Goal: Transaction & Acquisition: Purchase product/service

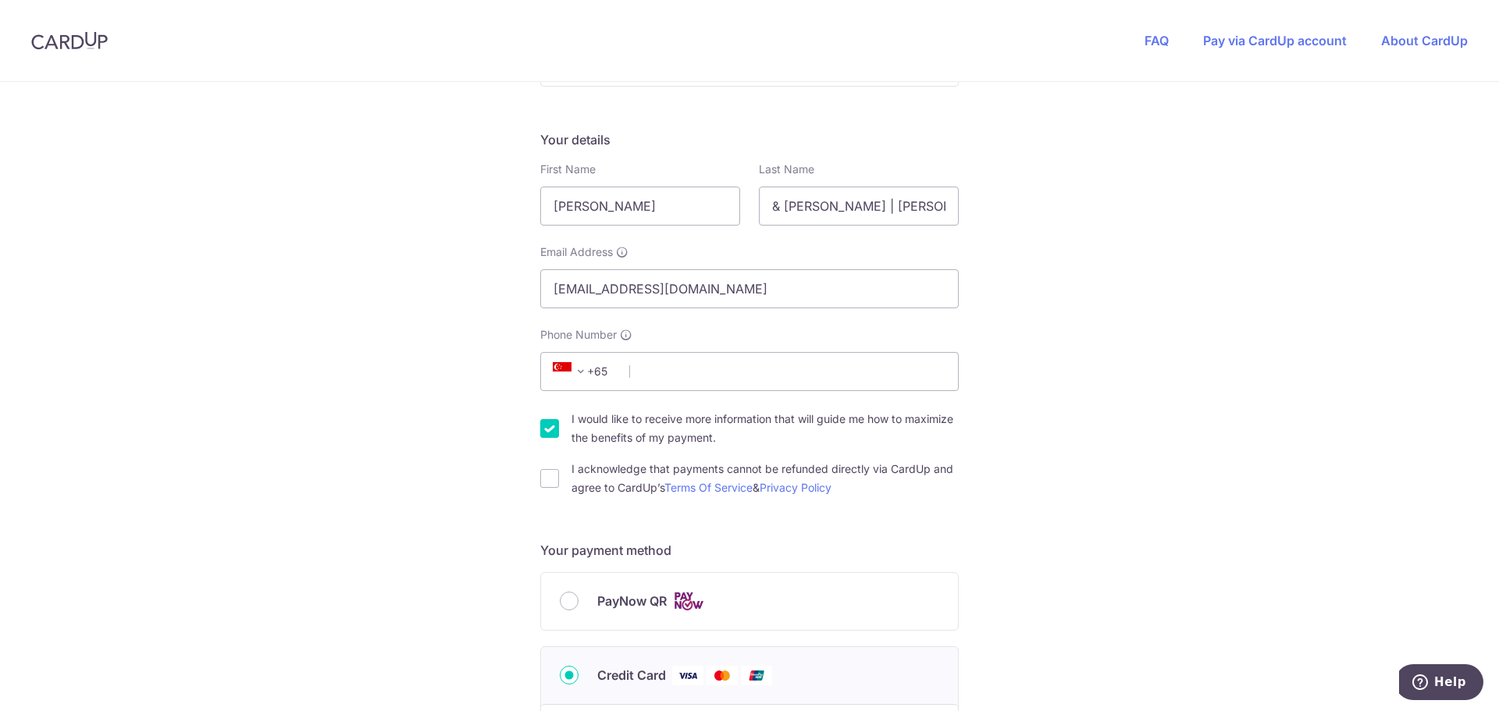
scroll to position [312, 0]
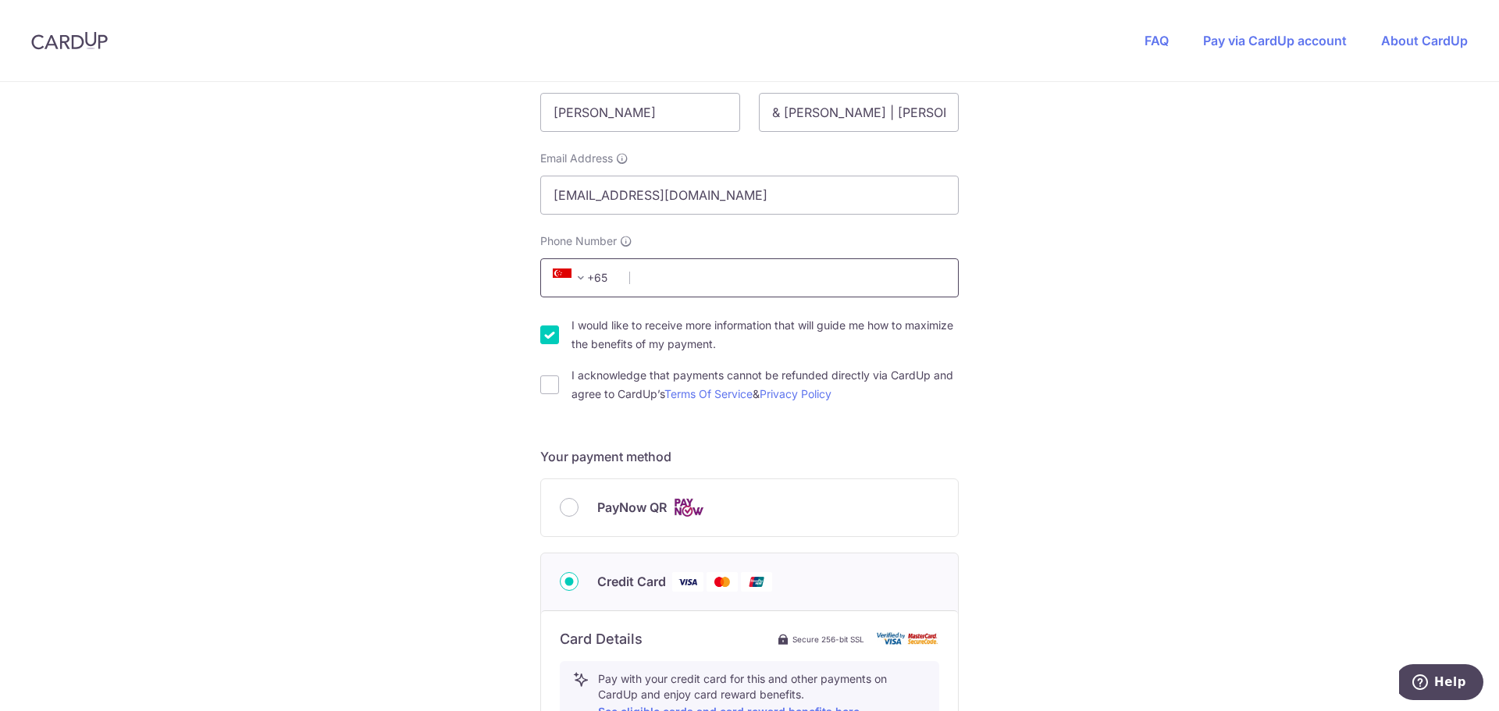
click at [688, 279] on input "Phone Number" at bounding box center [749, 277] width 418 height 39
type input "90621670"
type input "085401"
type input "The Pinnacle@Duxton, [STREET_ADDRESS]"
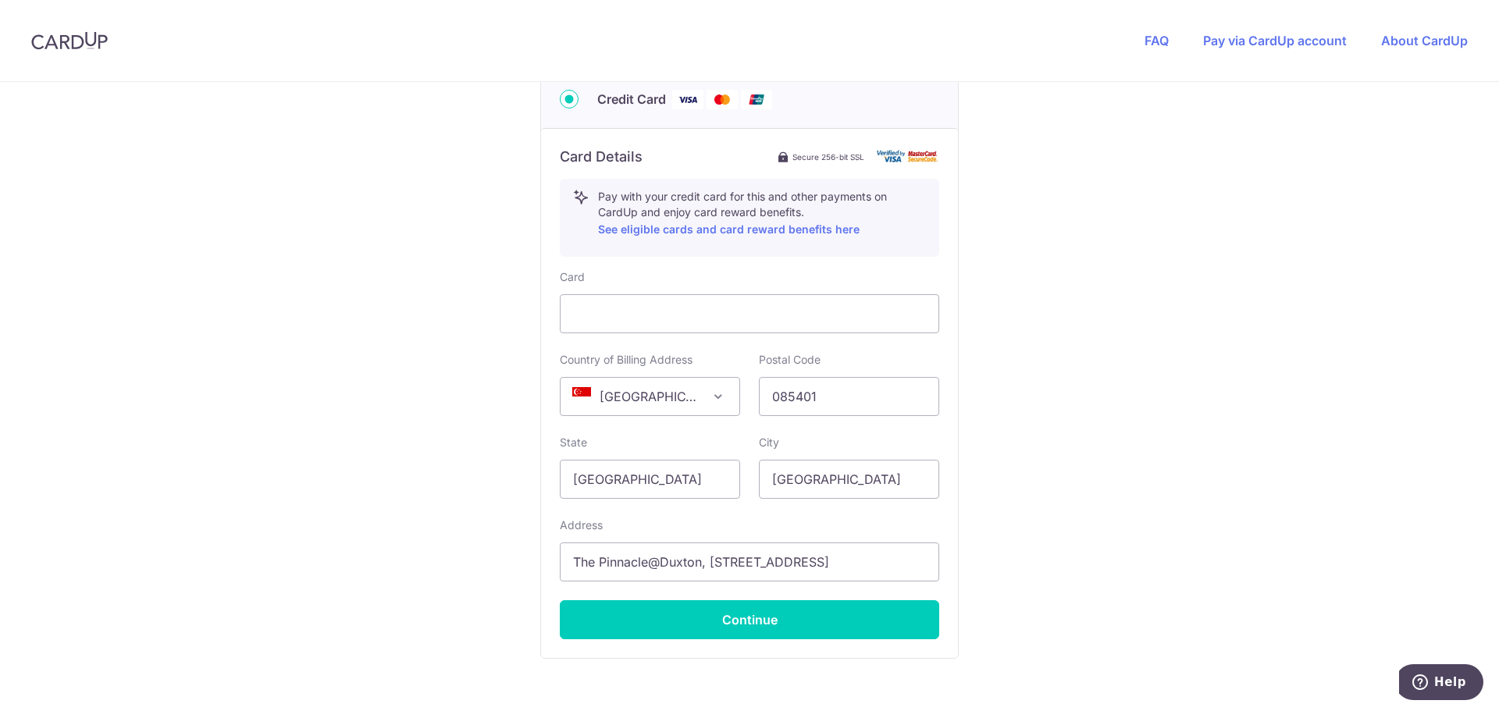
click at [291, 375] on div "You are paying THE MOVEMENT STUDIO PTE. LTD. THE MOVEMENT STUDIO PTE. LTD. uses…" at bounding box center [749, 48] width 1499 height 1523
click at [744, 617] on button "Continue" at bounding box center [749, 619] width 379 height 39
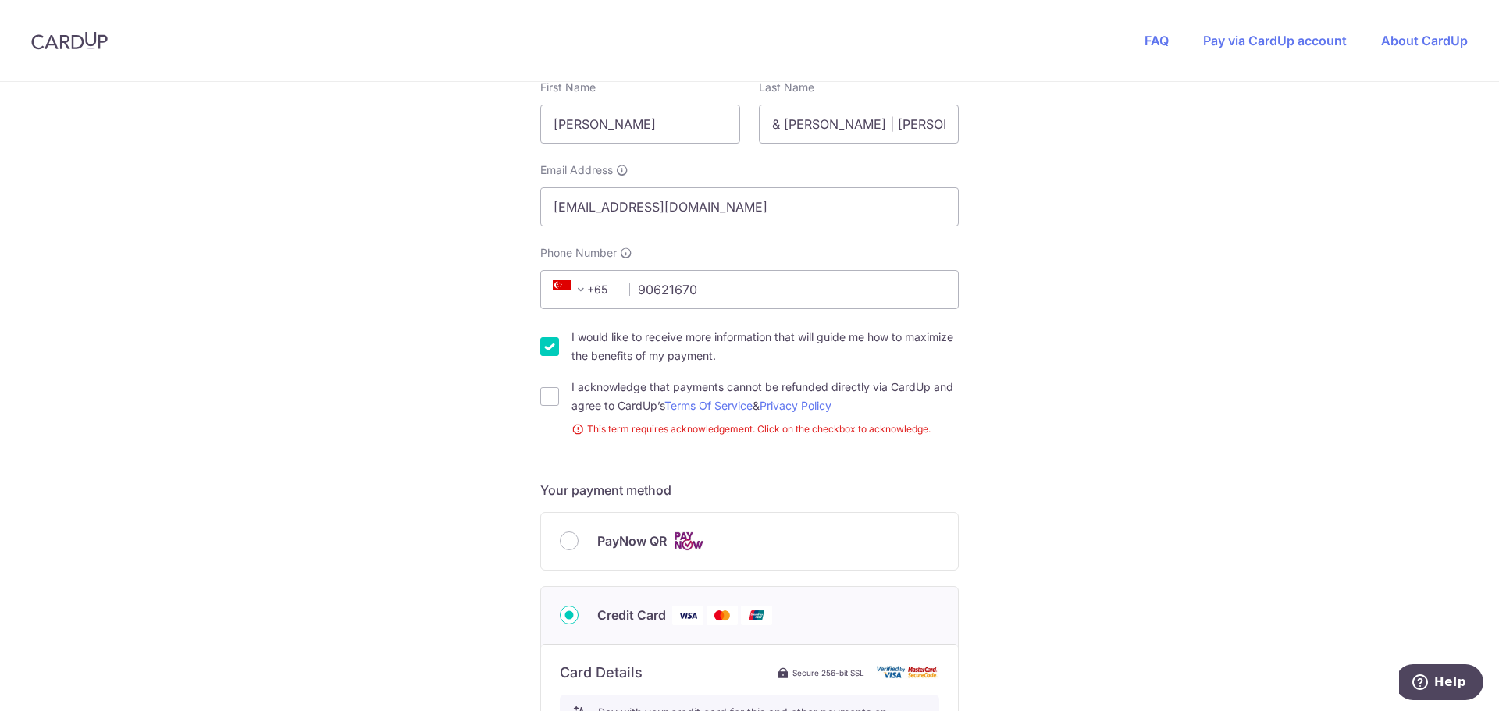
scroll to position [457, 0]
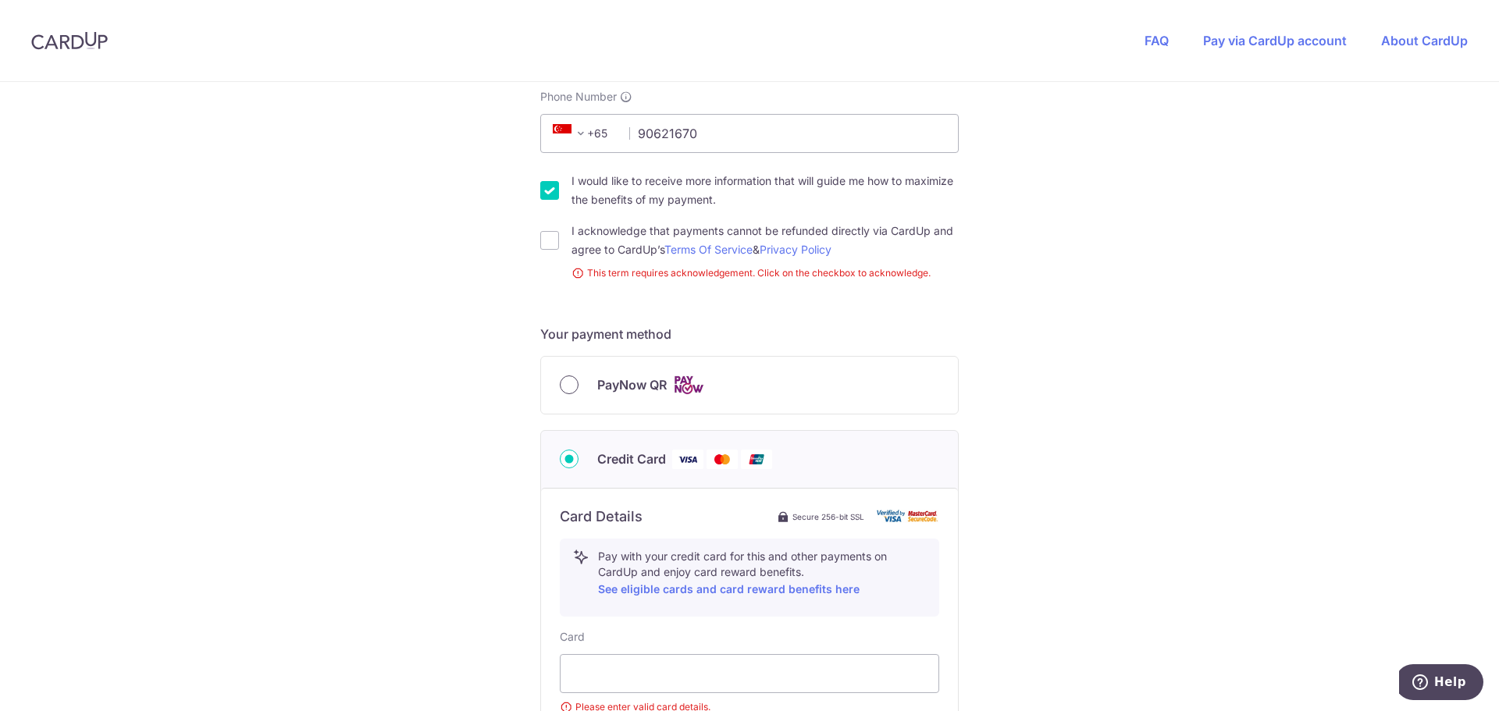
click at [566, 384] on input "PayNow QR" at bounding box center [569, 384] width 19 height 19
radio input "true"
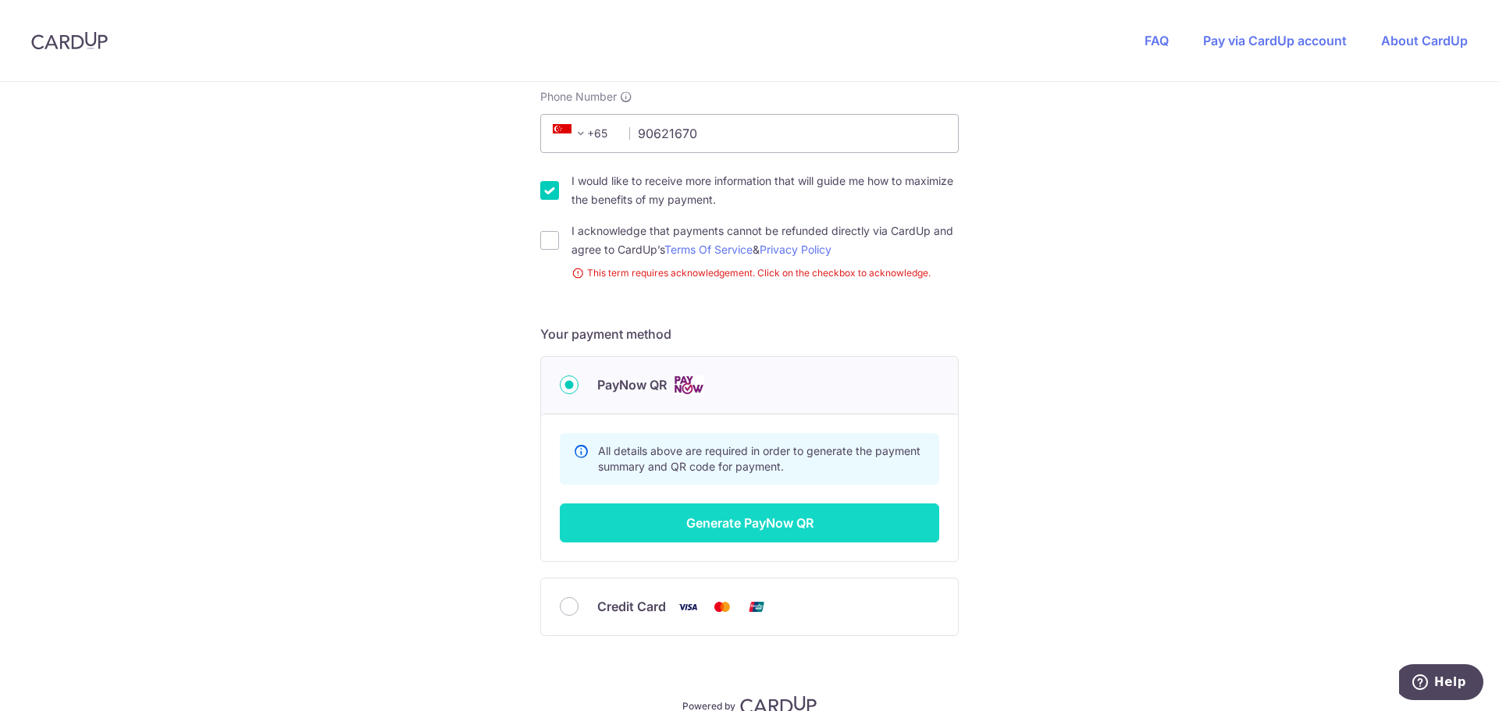
click at [738, 519] on button "Generate PayNow QR" at bounding box center [749, 522] width 379 height 39
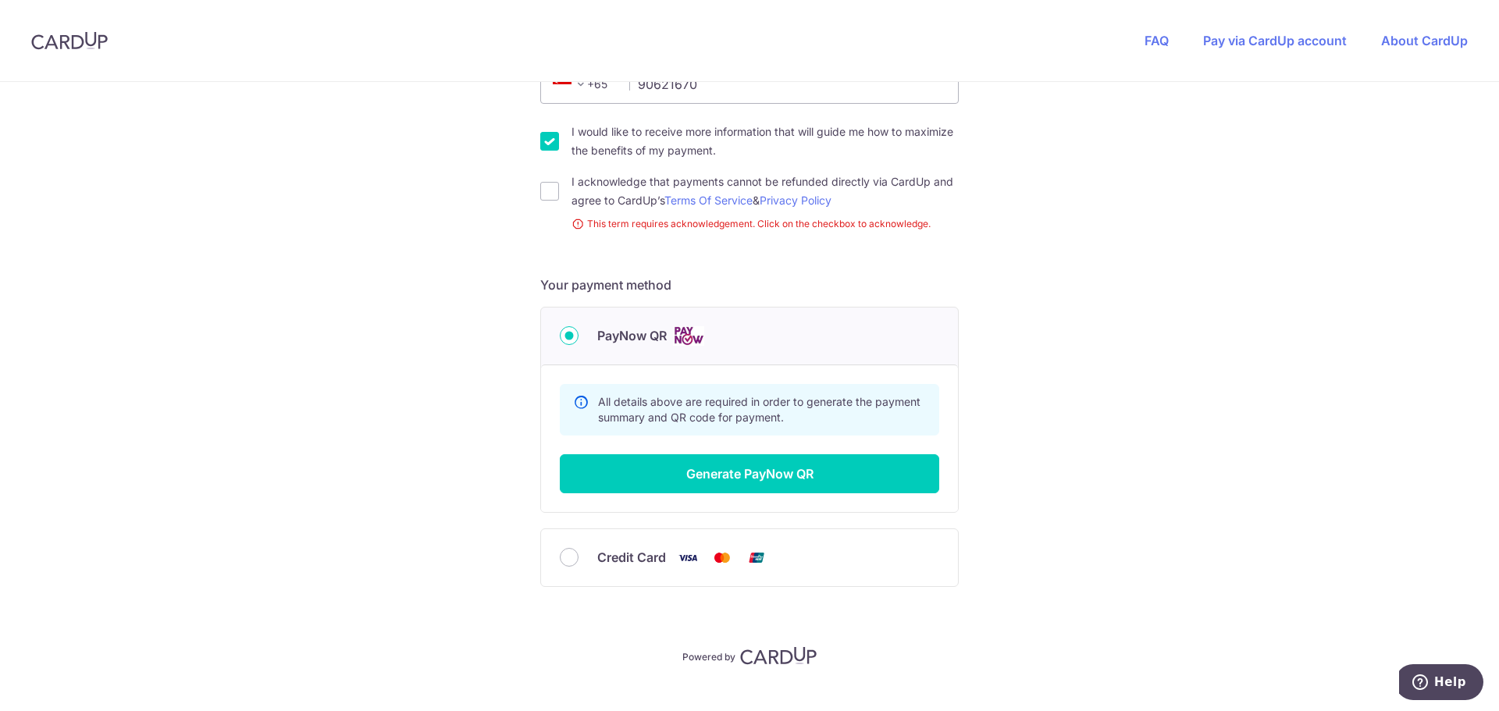
scroll to position [533, 0]
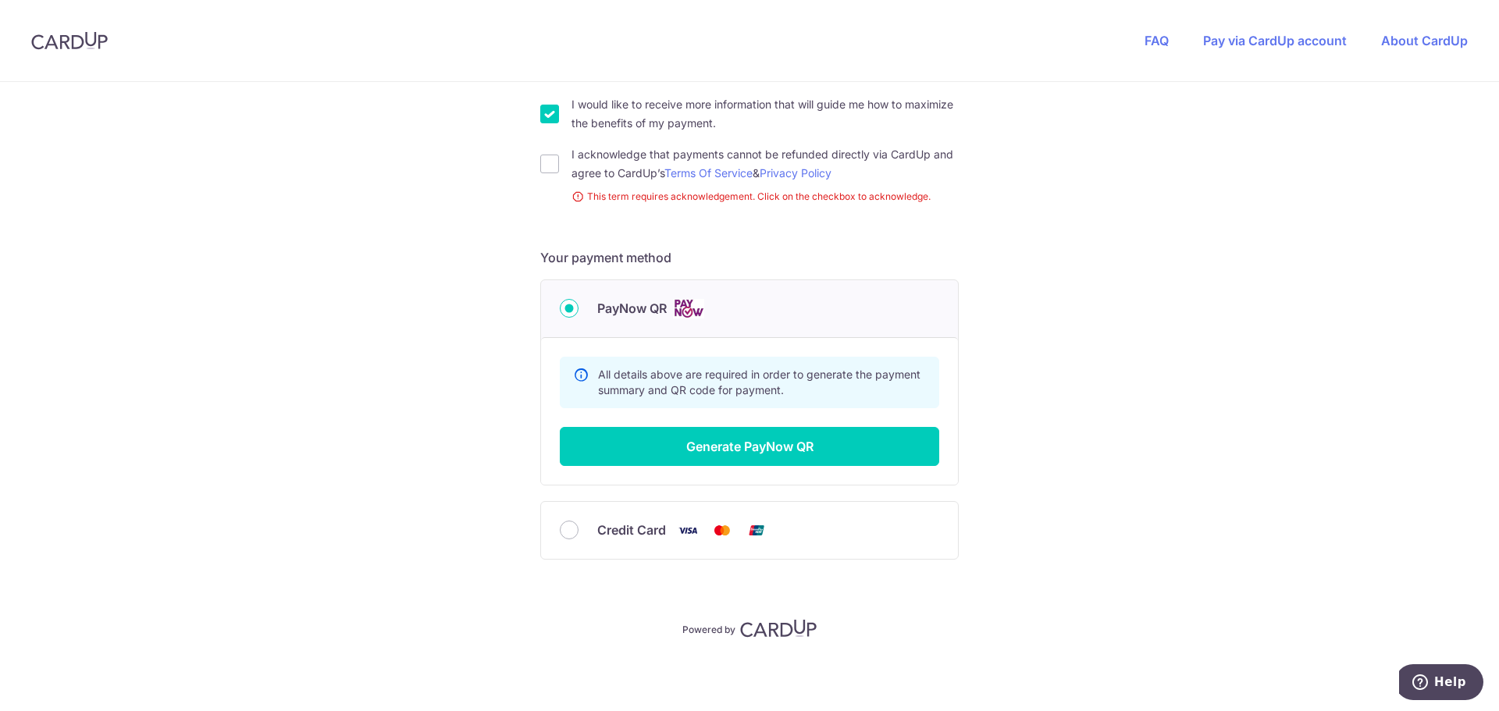
click at [540, 162] on input "I acknowledge that payments cannot be refunded directly via CardUp and agree to…" at bounding box center [549, 164] width 19 height 19
checkbox input "true"
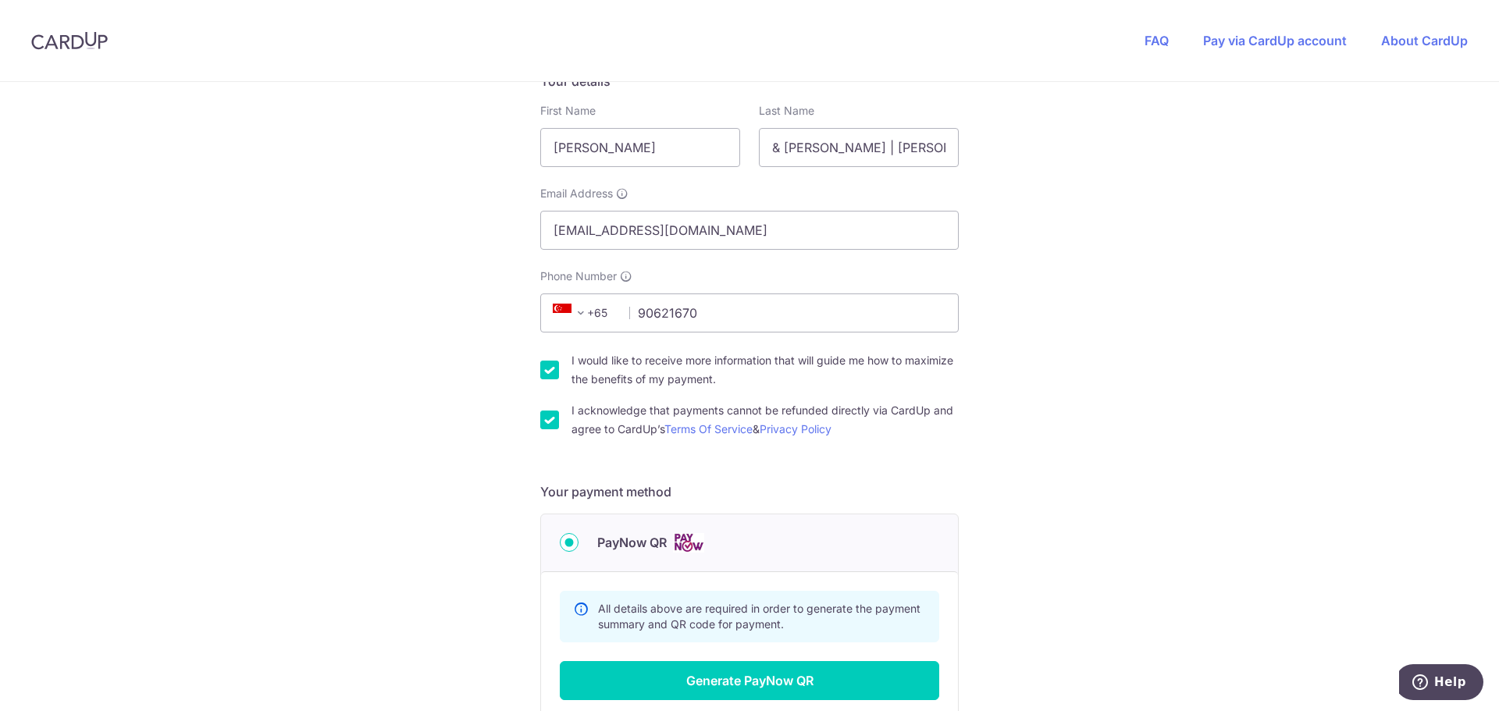
scroll to position [433, 0]
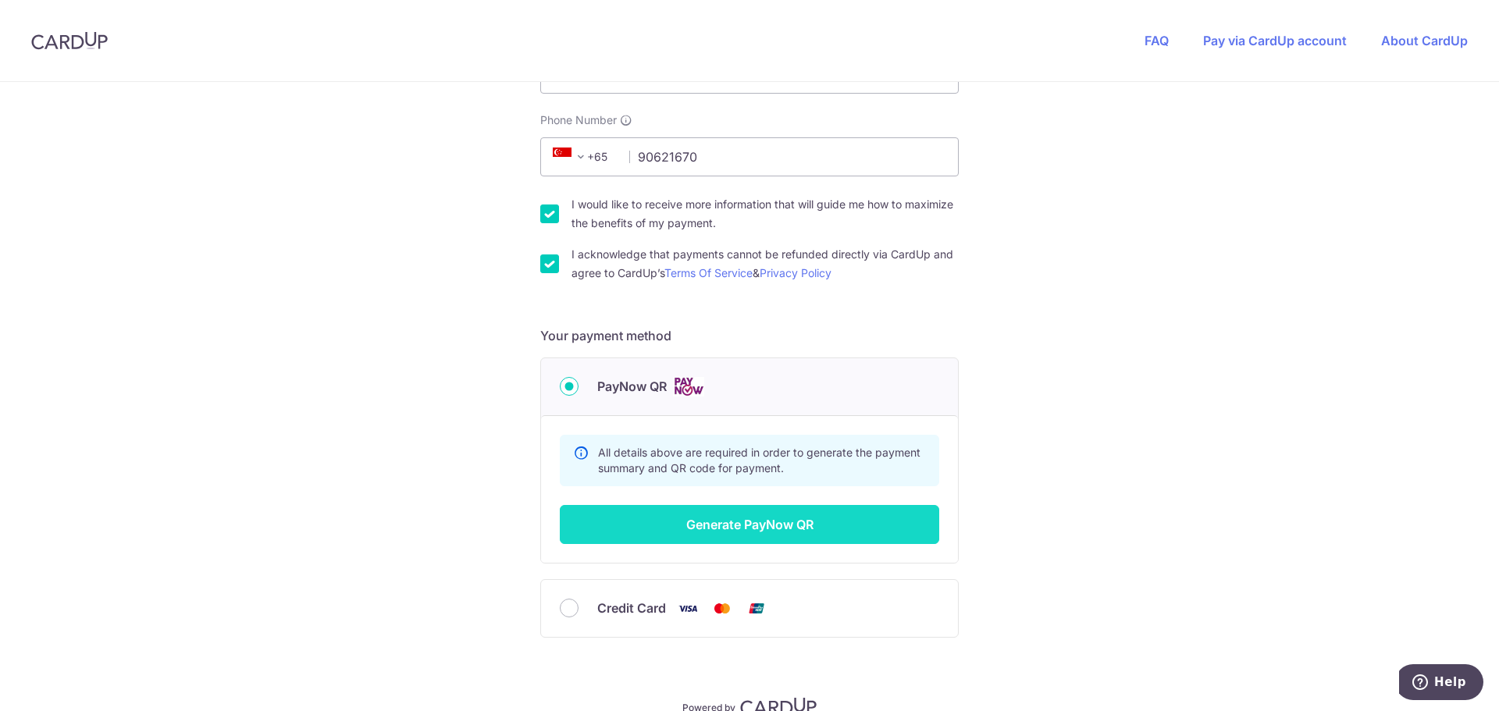
click at [750, 521] on button "Generate PayNow QR" at bounding box center [749, 524] width 379 height 39
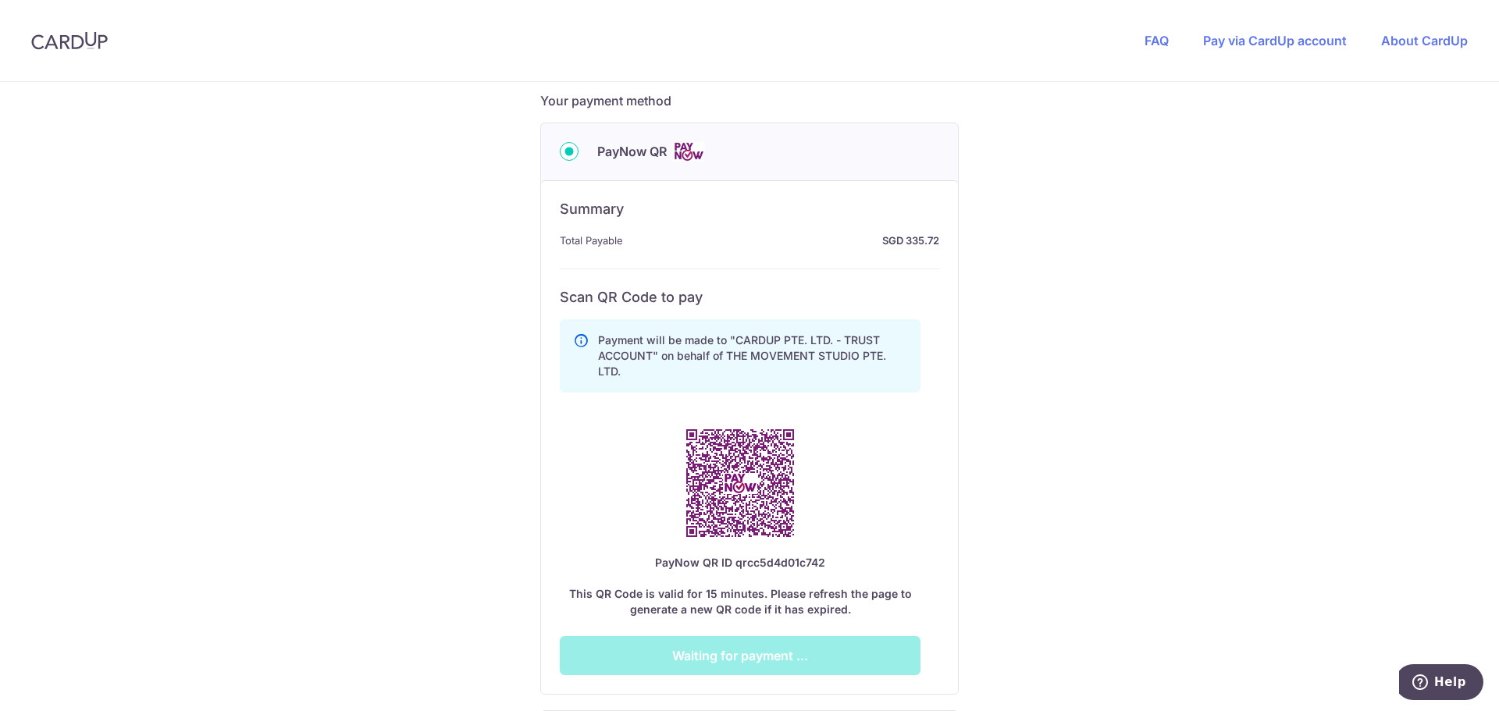
scroll to position [667, 0]
